Goal: Task Accomplishment & Management: Use online tool/utility

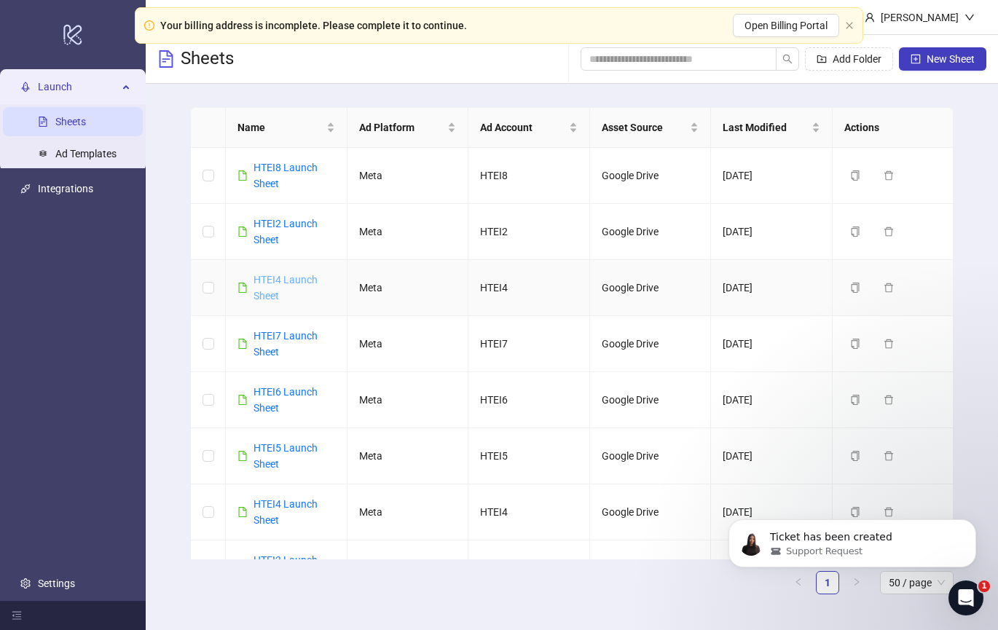
click at [278, 283] on link "HTEI4 Launch Sheet" at bounding box center [286, 288] width 64 height 28
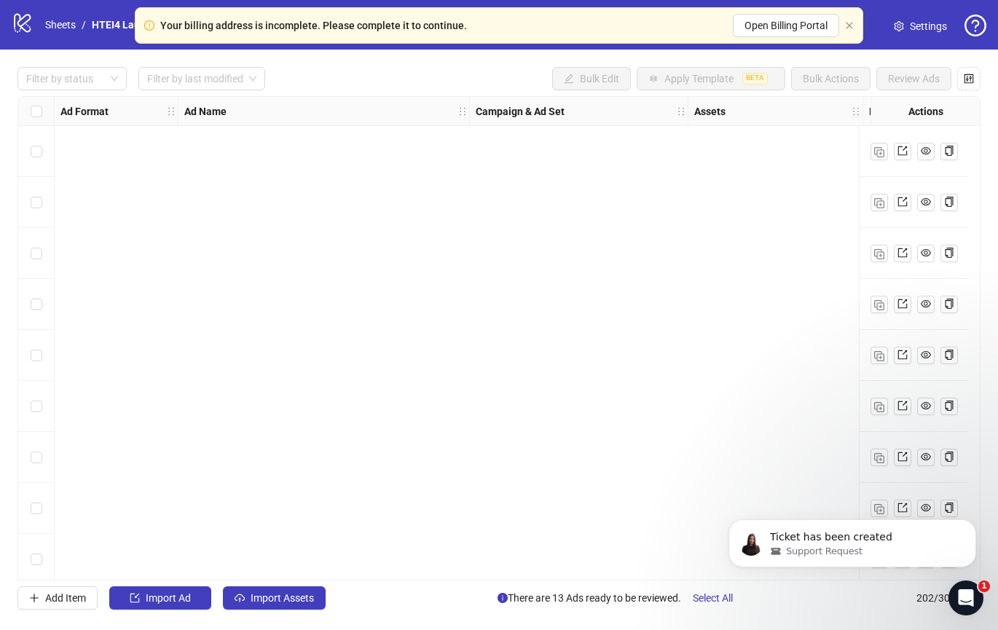
scroll to position [9855, 0]
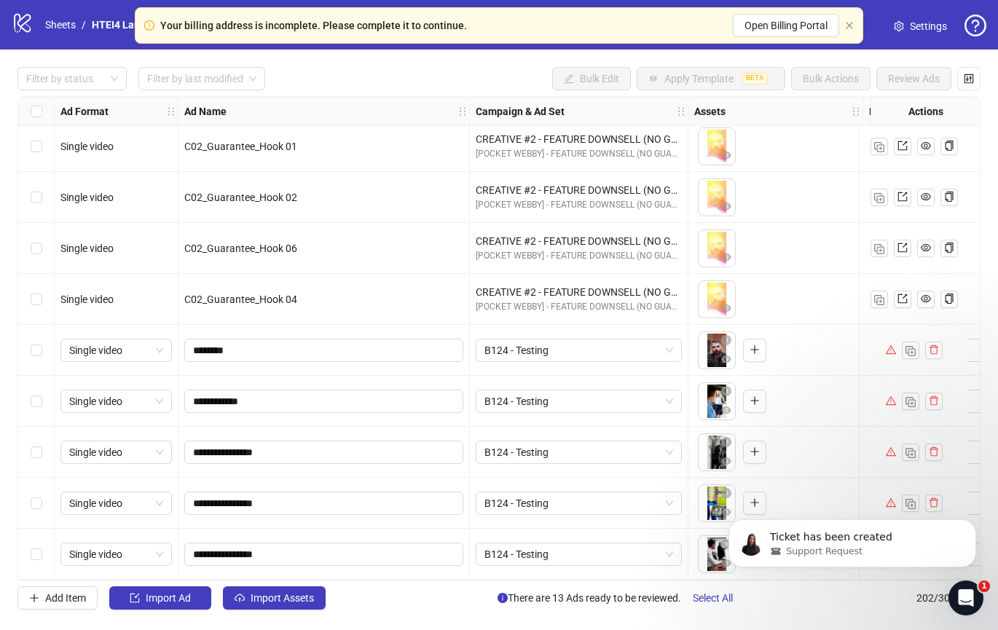
click at [36, 350] on label "Select row 198" at bounding box center [37, 350] width 12 height 16
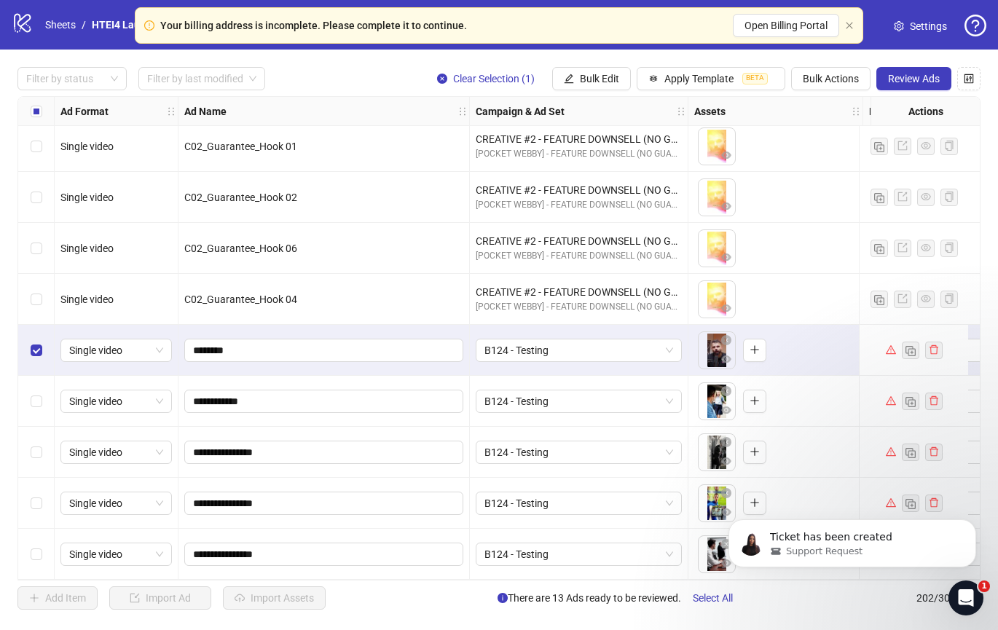
click at [36, 359] on div "Select row 198" at bounding box center [36, 350] width 36 height 51
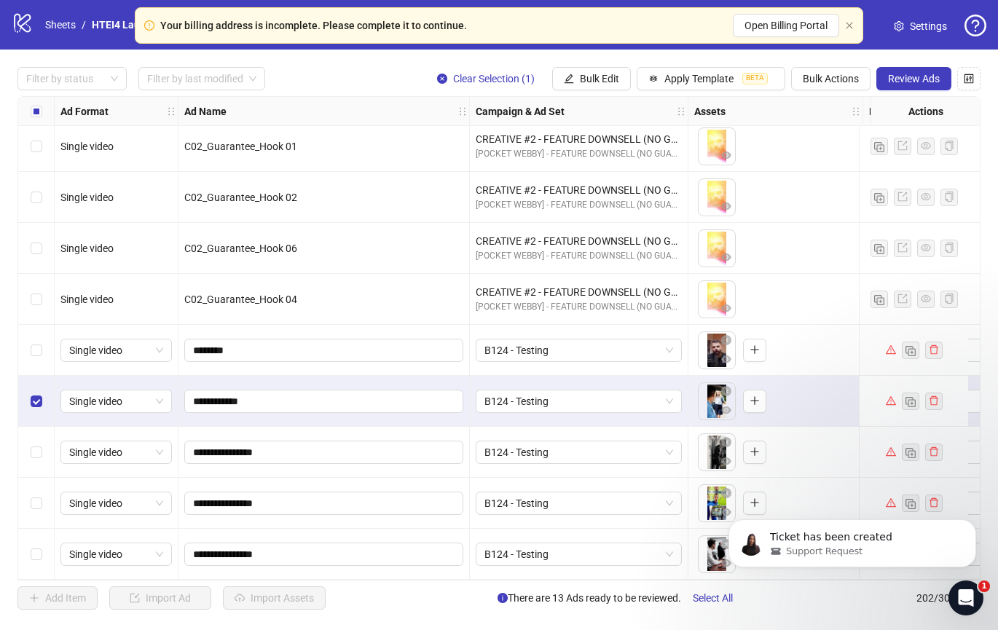
drag, startPoint x: 43, startPoint y: 452, endPoint x: 43, endPoint y: 463, distance: 10.9
click at [43, 452] on div "Select row 200" at bounding box center [36, 452] width 36 height 51
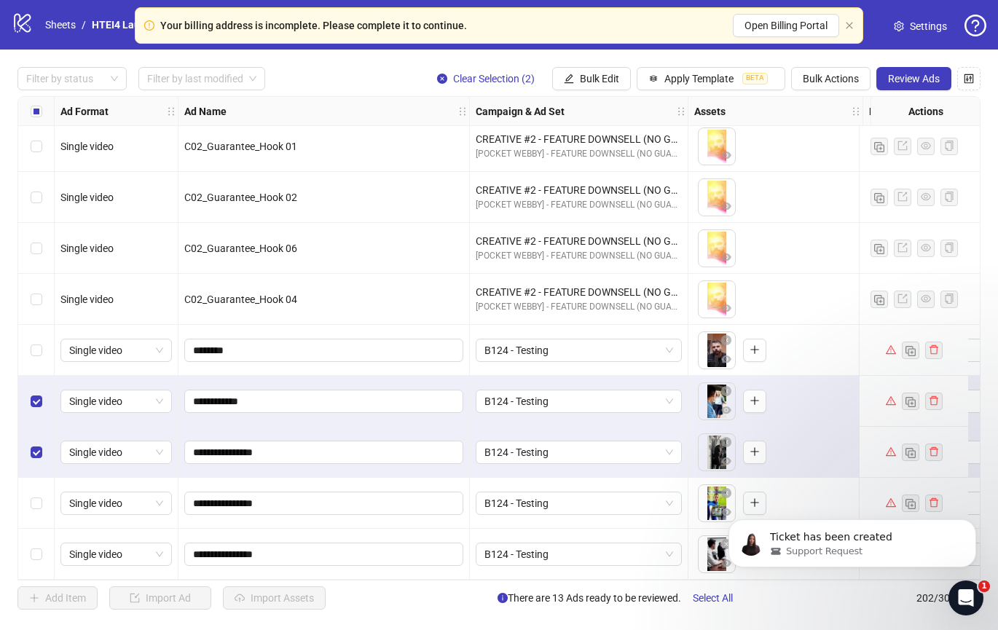
click at [43, 492] on div "Select row 201" at bounding box center [36, 503] width 36 height 51
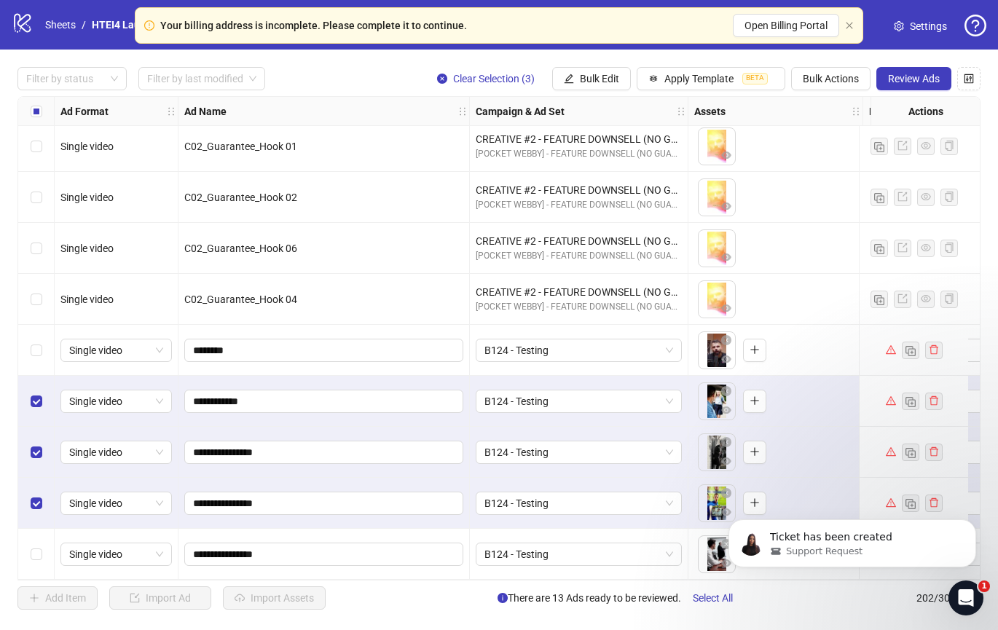
click at [40, 539] on div "Select row 202" at bounding box center [36, 554] width 36 height 51
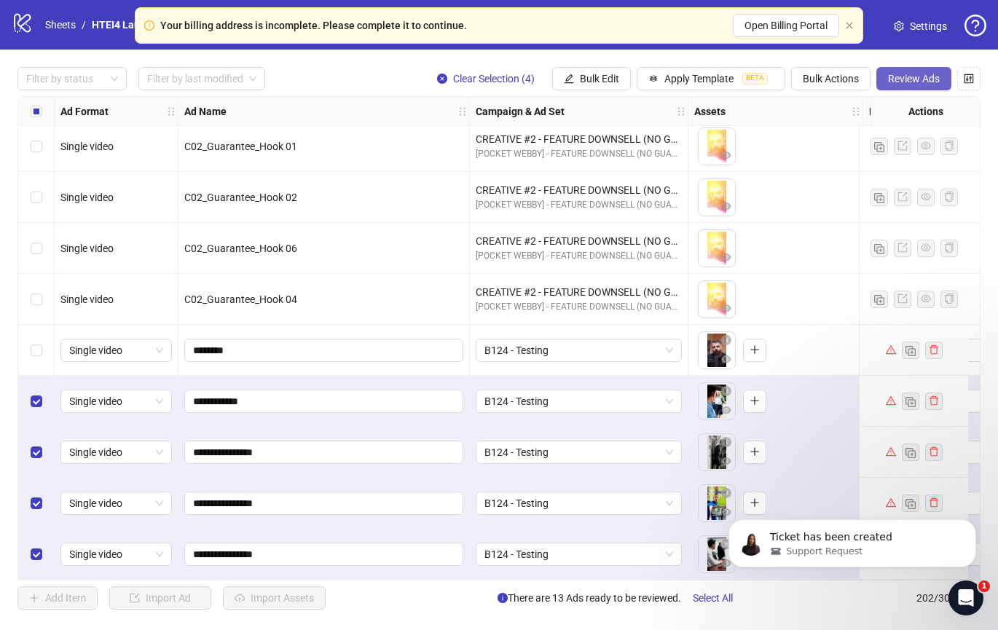
click at [918, 76] on span "Review Ads" at bounding box center [914, 79] width 52 height 12
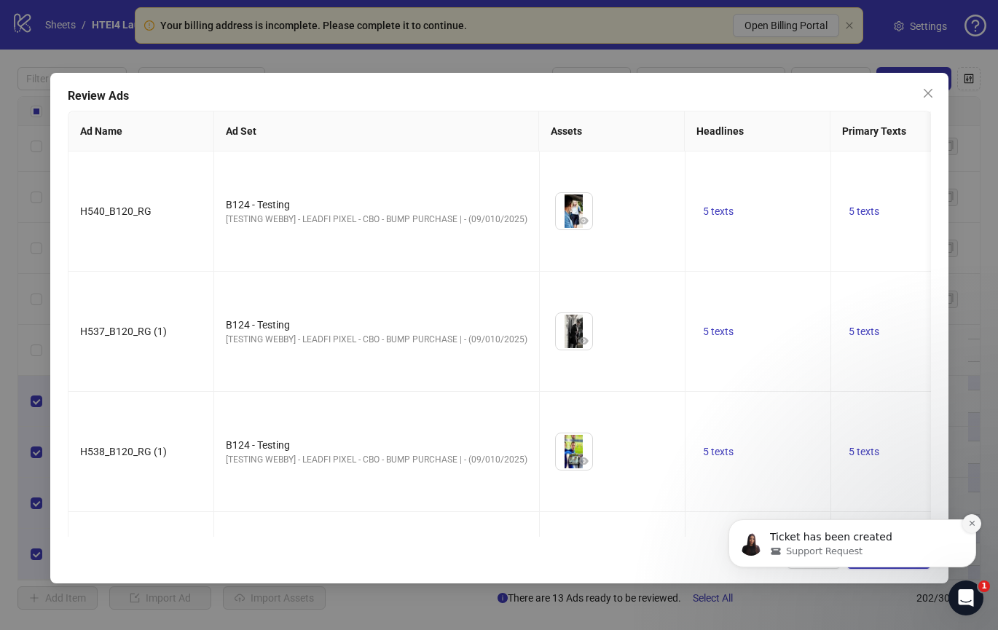
click at [975, 522] on icon "Dismiss notification" at bounding box center [972, 524] width 8 height 8
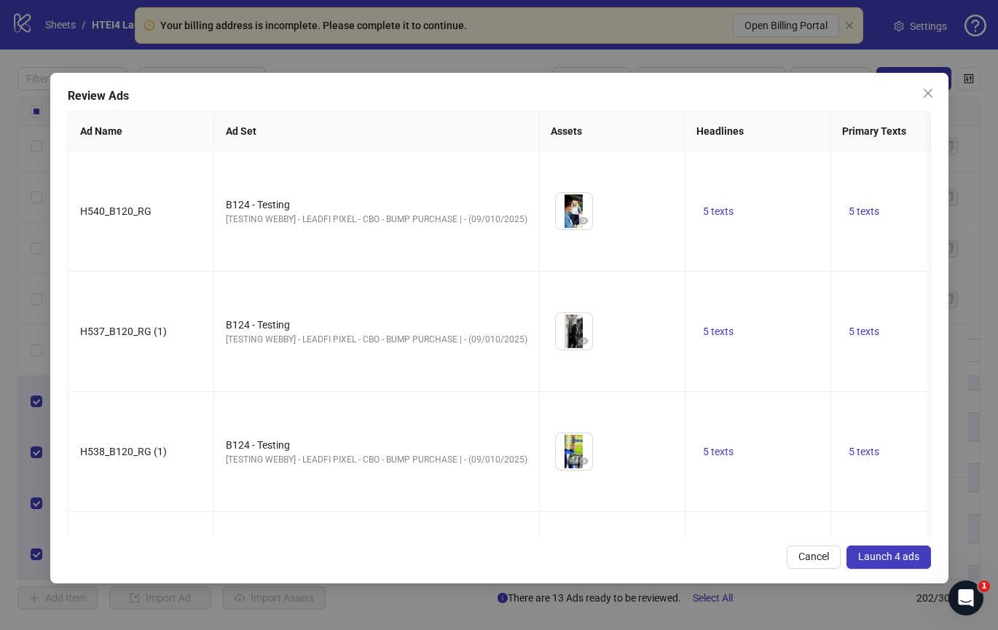
click at [875, 552] on span "Launch 4 ads" at bounding box center [888, 557] width 61 height 12
